Goal: Navigation & Orientation: Find specific page/section

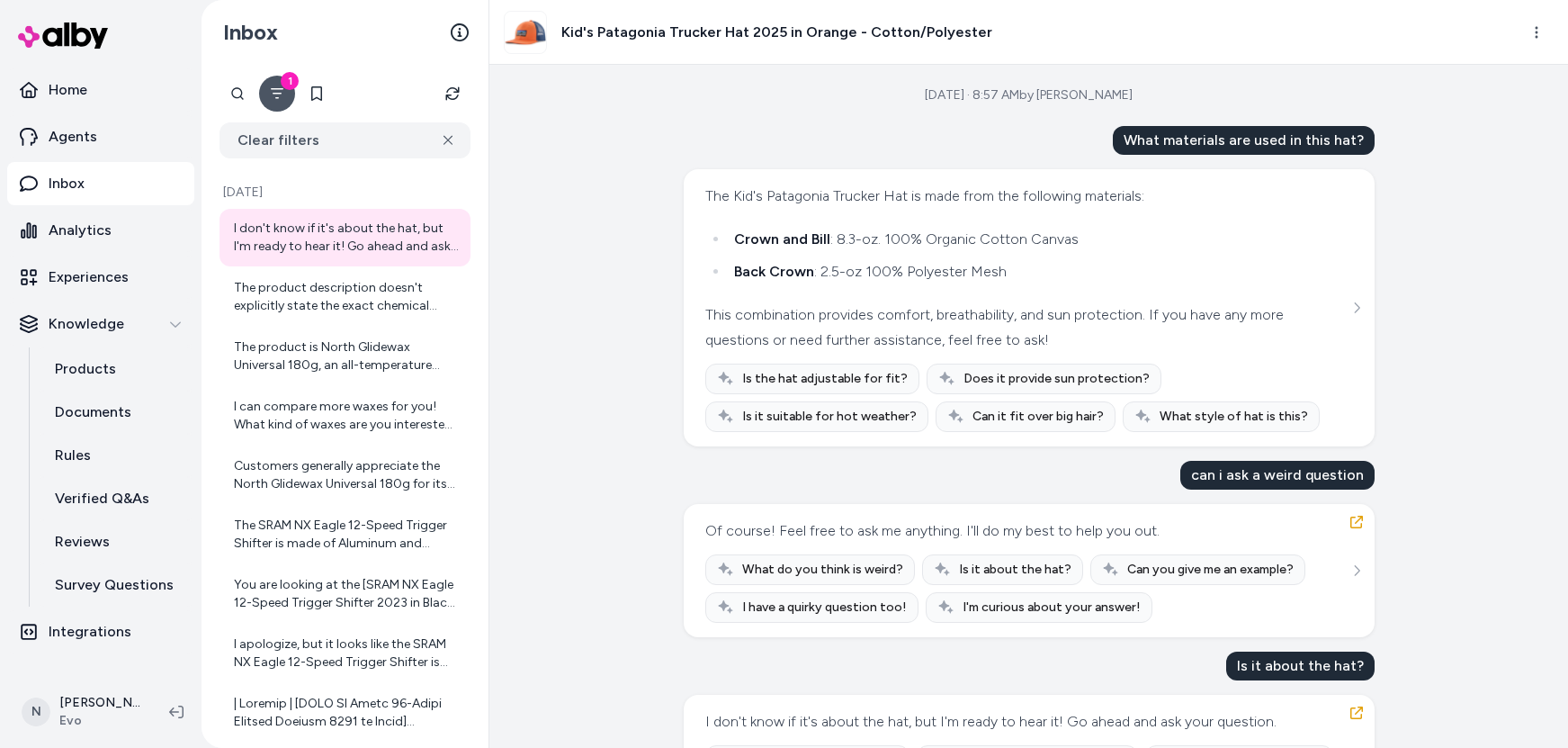
scroll to position [102, 0]
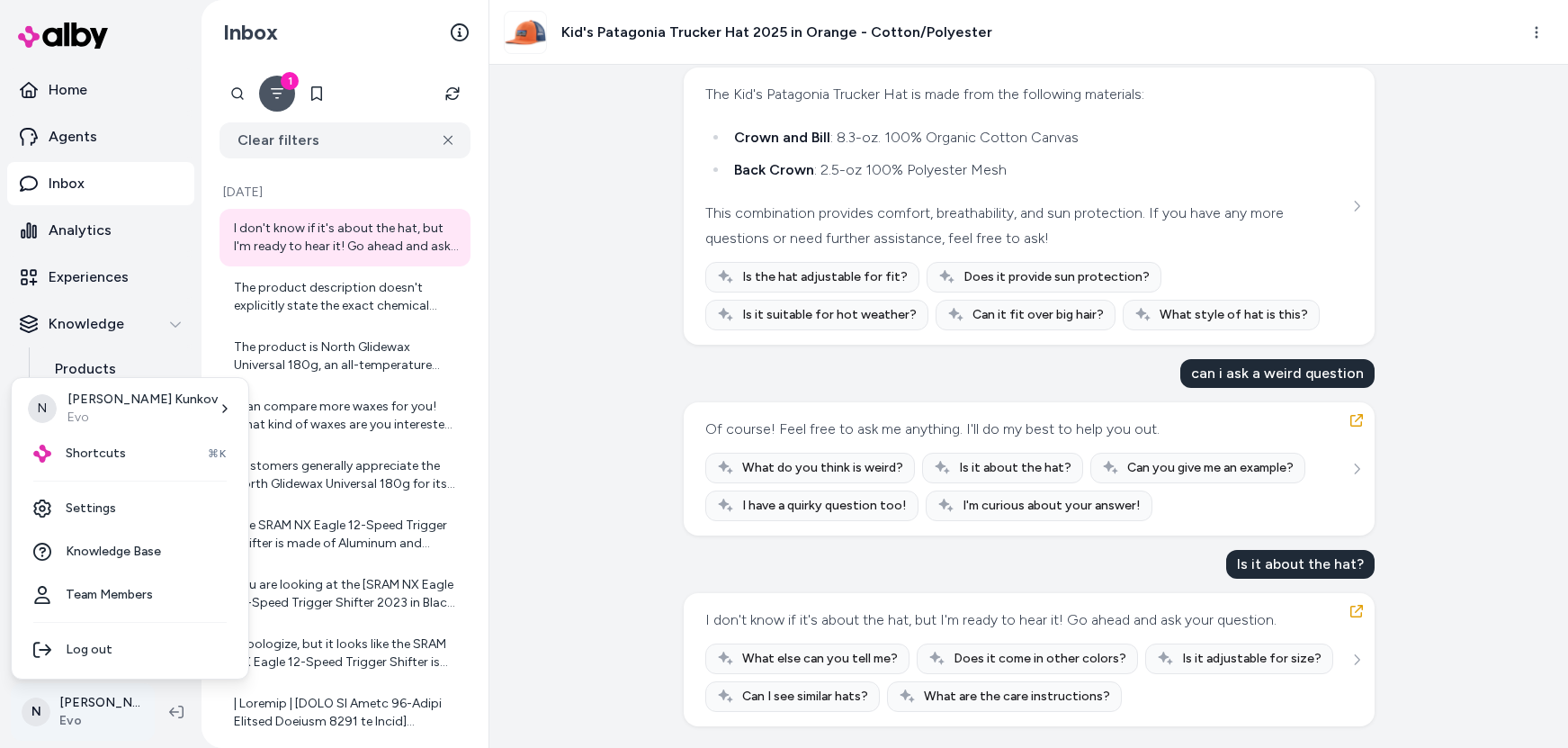
click at [71, 713] on html "Home Agents Inbox Analytics Experiences Knowledge Products Documents Rules Veri…" at bounding box center [784, 374] width 1568 height 748
click at [106, 453] on span "Shortcuts" at bounding box center [96, 454] width 60 height 18
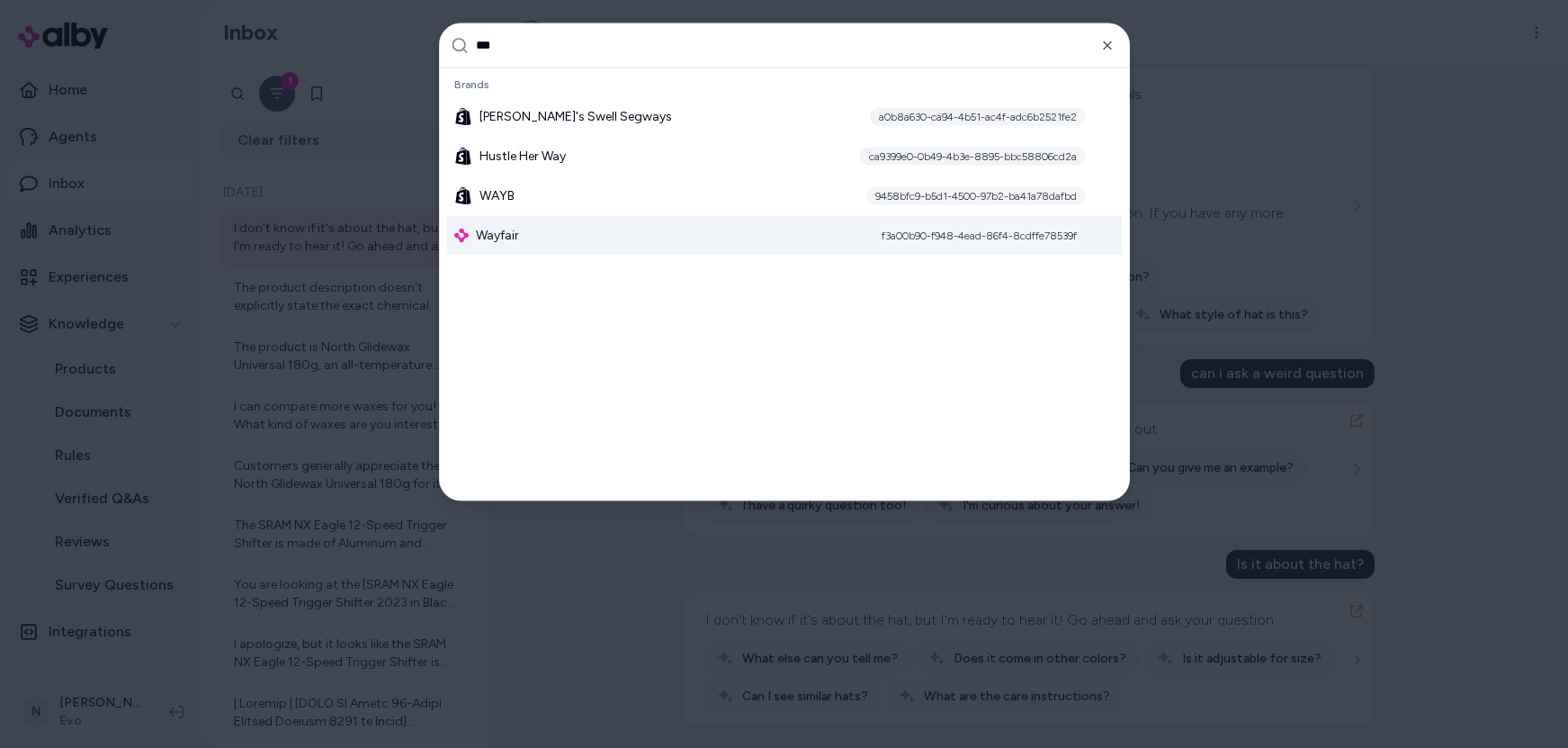
type input "***"
click at [516, 238] on span "Wayfair" at bounding box center [497, 235] width 43 height 18
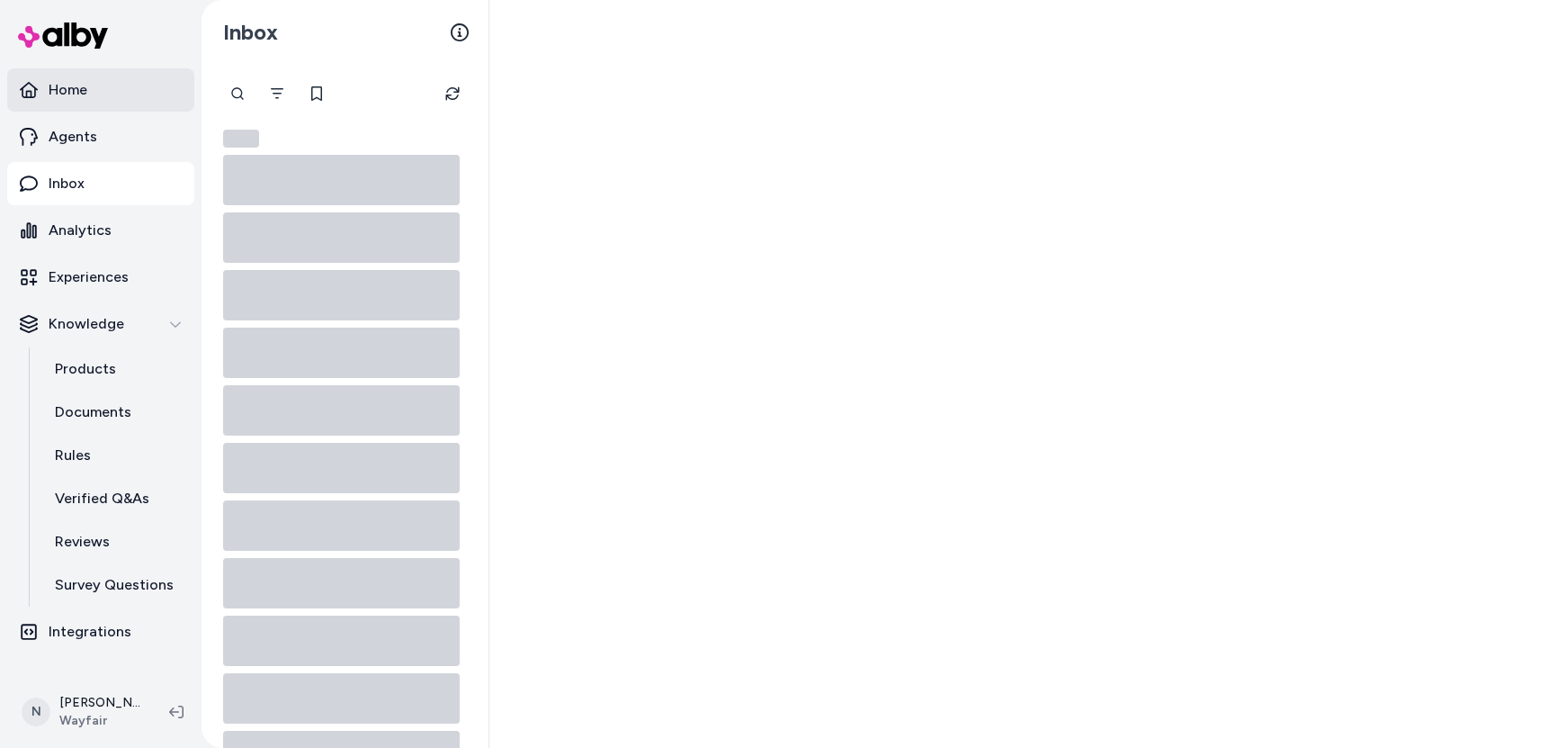
click at [64, 76] on link "Home" at bounding box center [100, 89] width 187 height 43
